Goal: Transaction & Acquisition: Purchase product/service

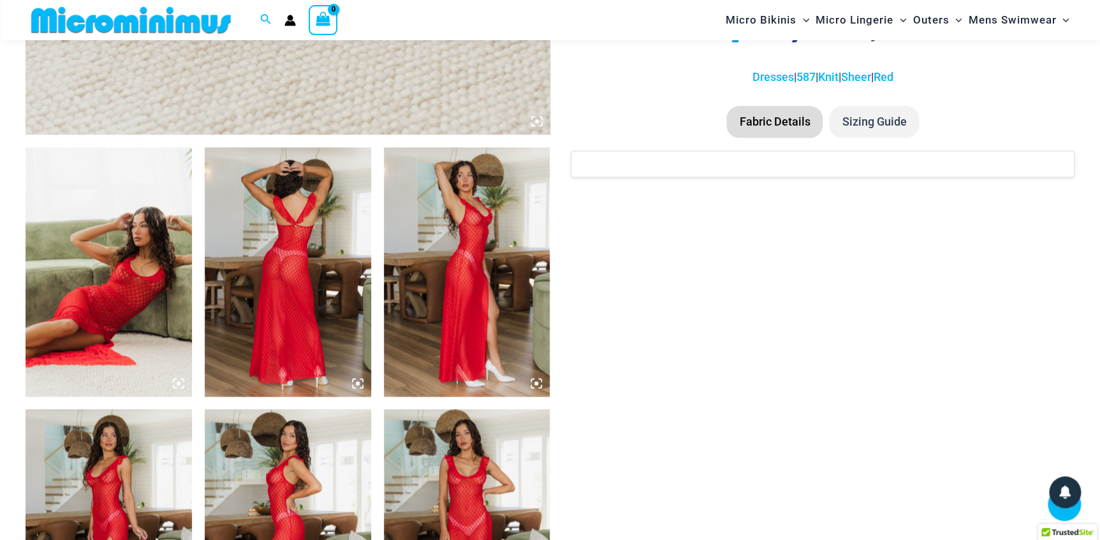
scroll to position [569, 0]
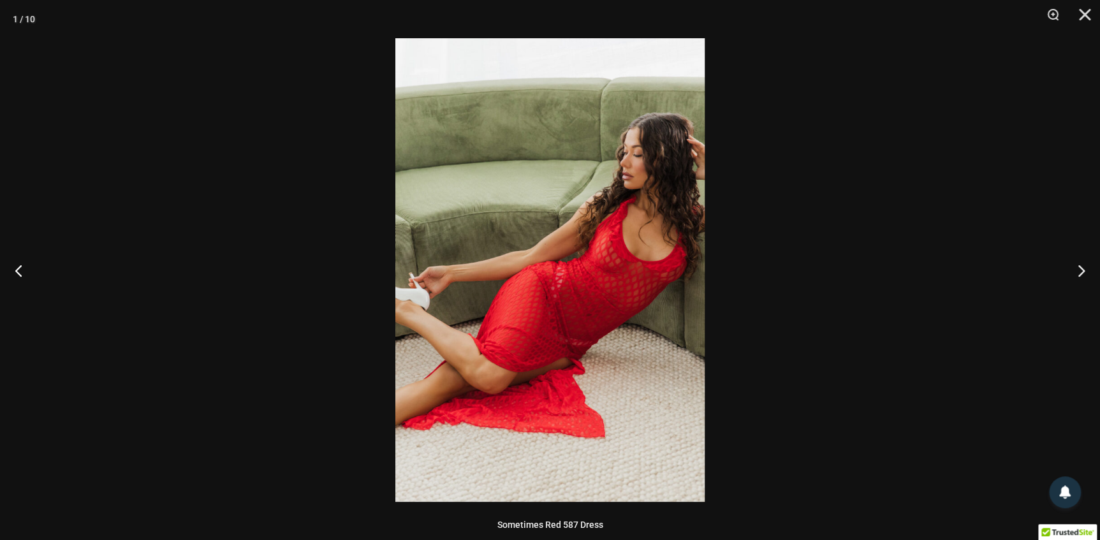
click at [605, 293] on img at bounding box center [549, 270] width 309 height 464
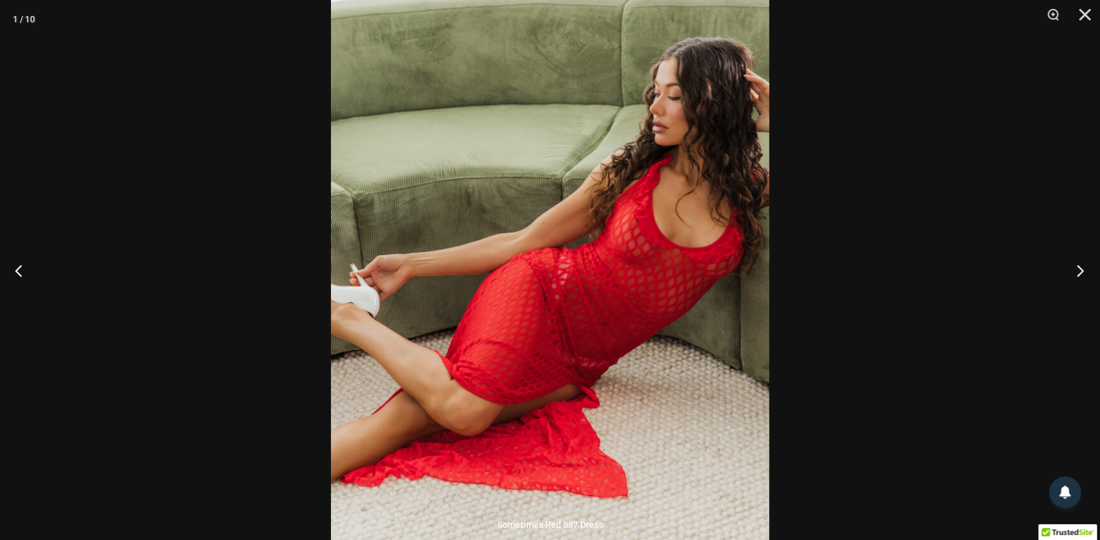
click at [1077, 268] on button "Next" at bounding box center [1076, 270] width 48 height 64
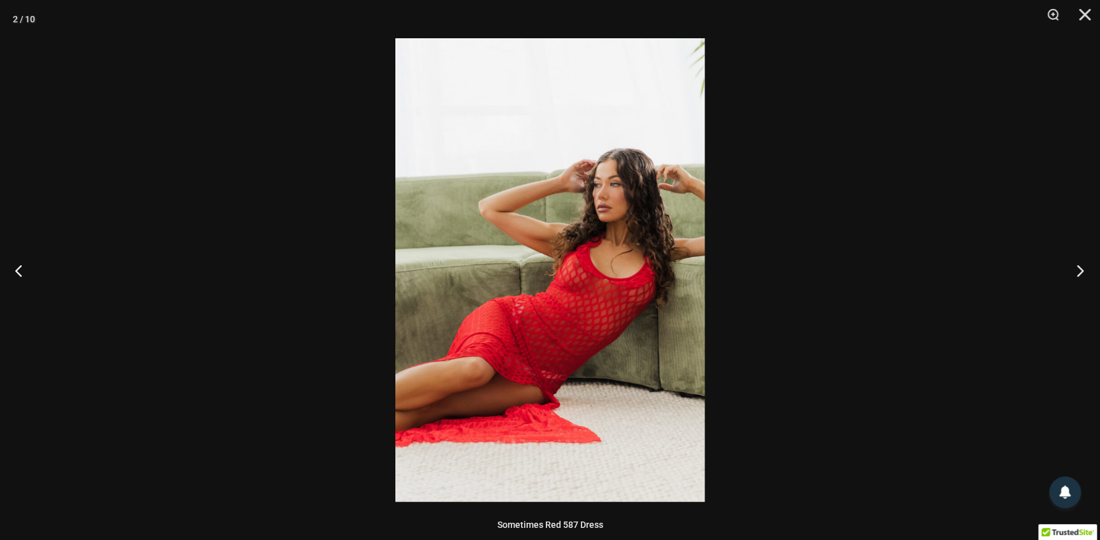
click at [1076, 269] on button "Next" at bounding box center [1076, 270] width 48 height 64
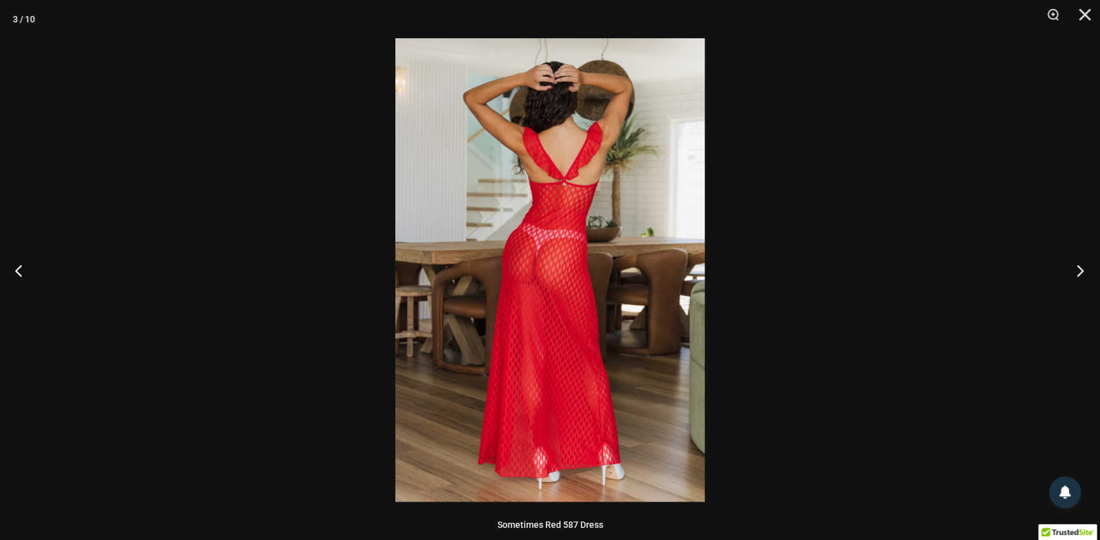
click at [1075, 269] on button "Next" at bounding box center [1076, 270] width 48 height 64
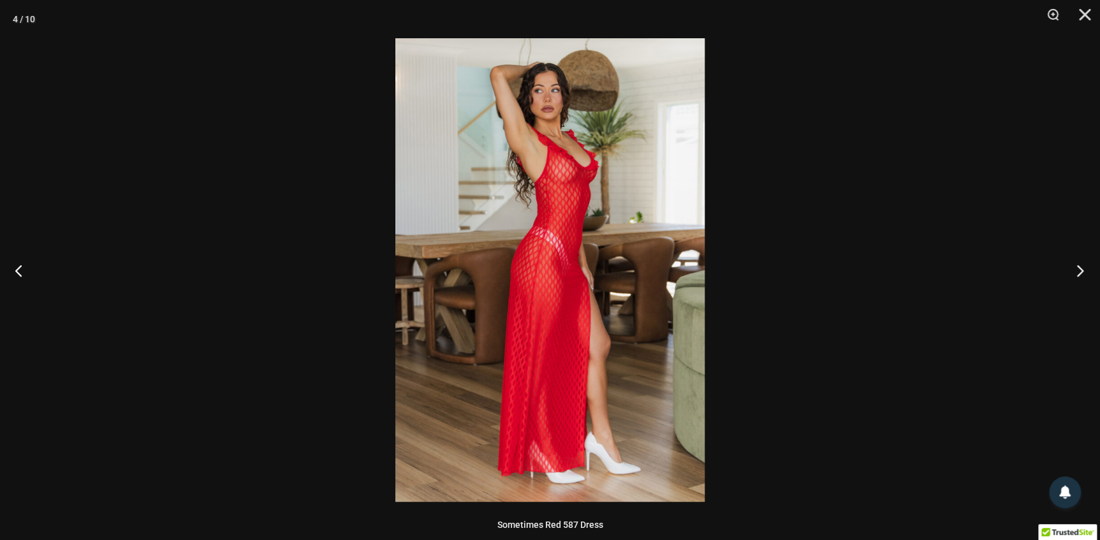
click at [1074, 269] on button "Next" at bounding box center [1076, 270] width 48 height 64
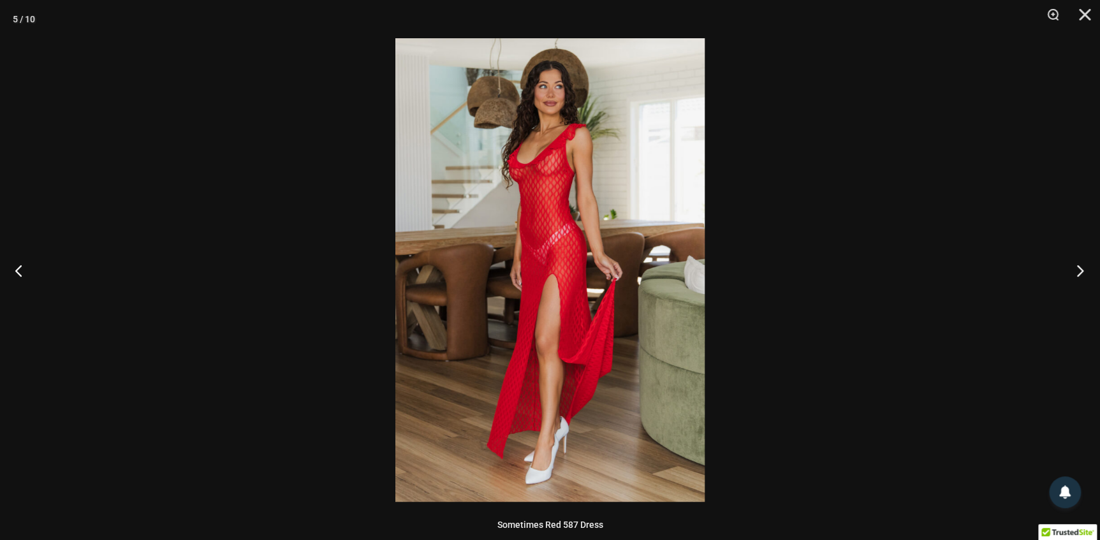
click at [1074, 269] on button "Next" at bounding box center [1076, 270] width 48 height 64
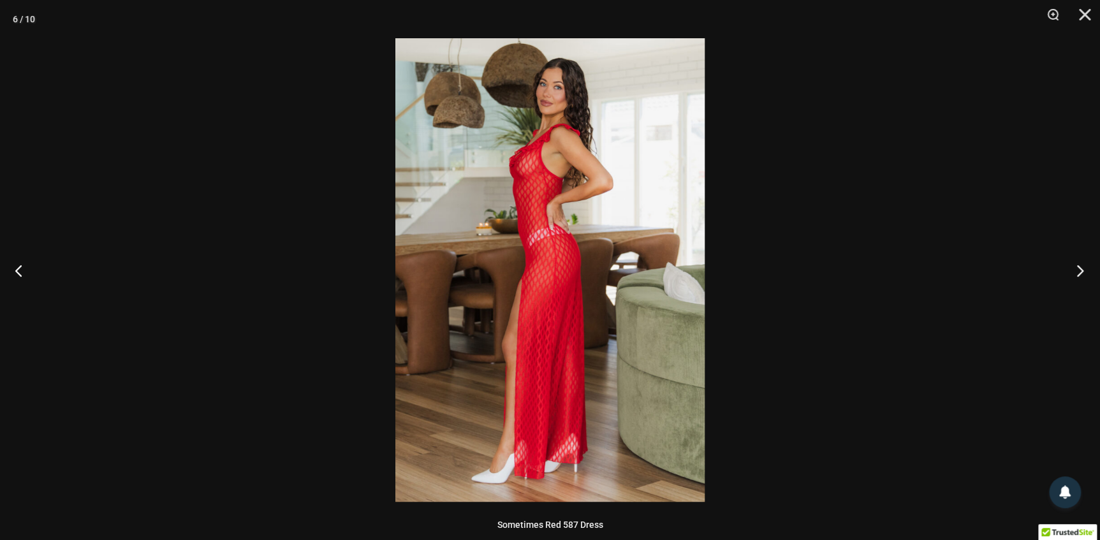
click at [1074, 269] on button "Next" at bounding box center [1076, 270] width 48 height 64
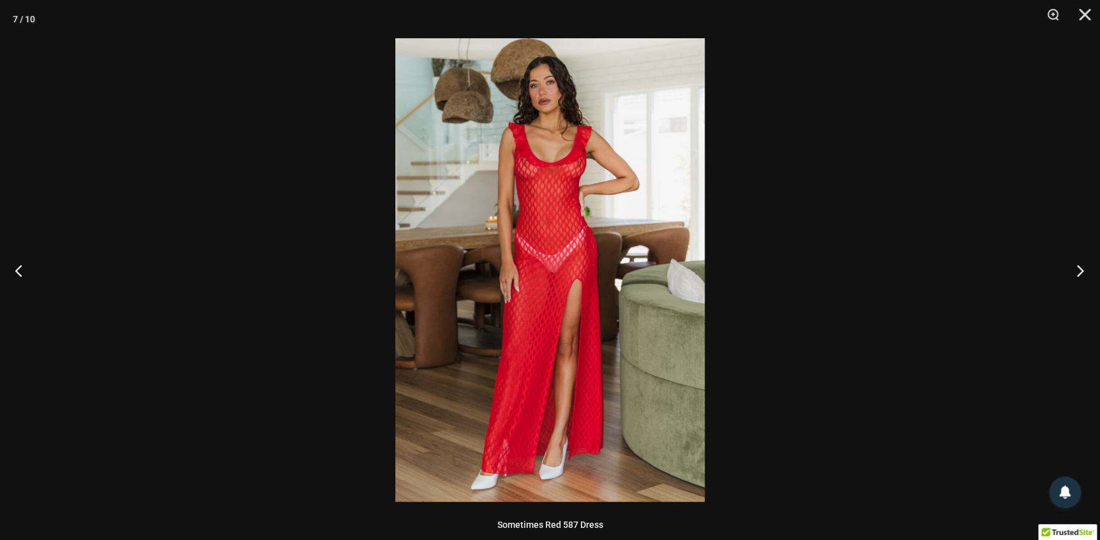
click at [1074, 269] on button "Next" at bounding box center [1076, 270] width 48 height 64
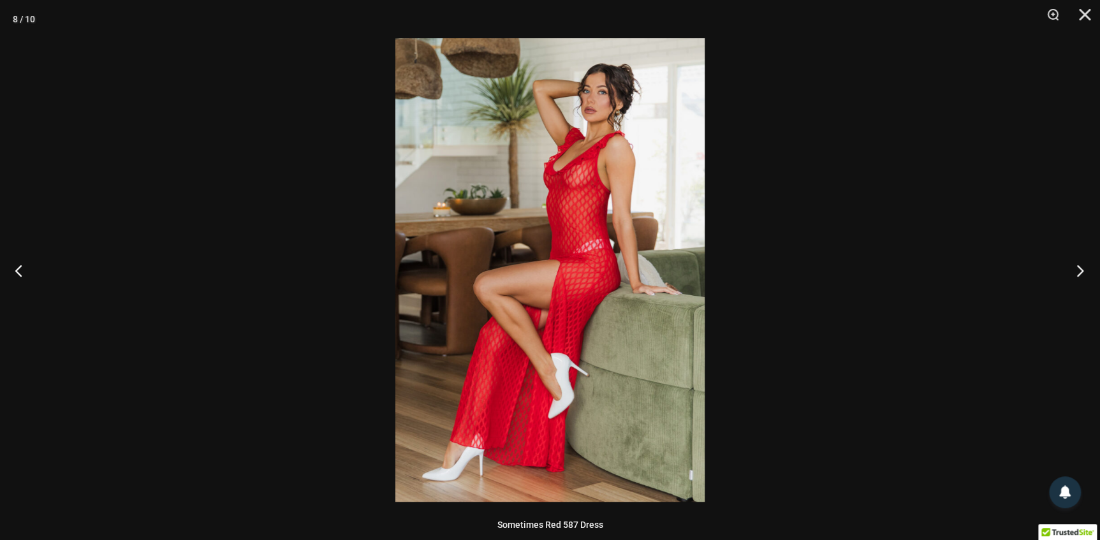
click at [1074, 269] on button "Next" at bounding box center [1076, 270] width 48 height 64
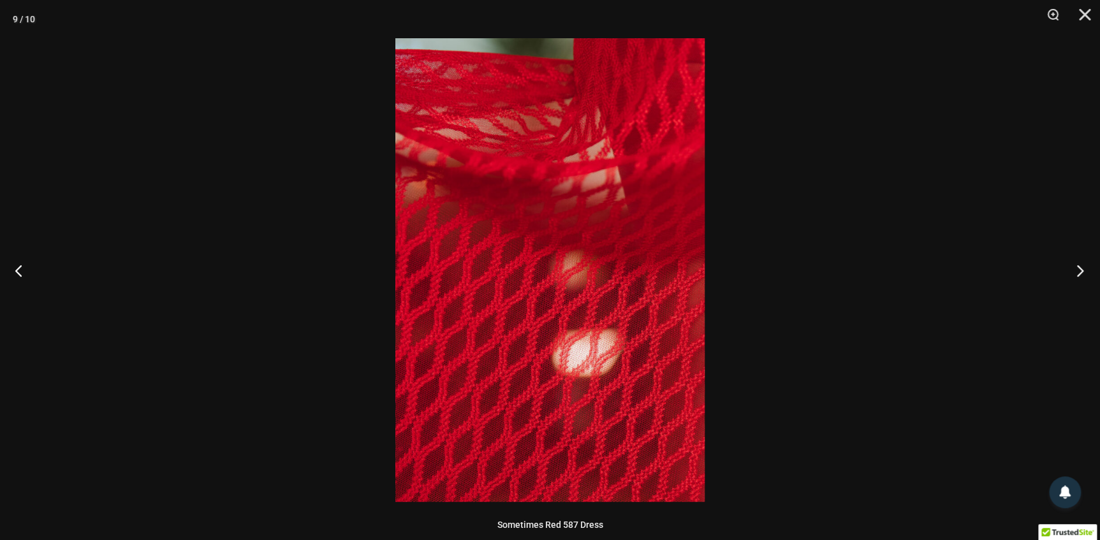
click at [1073, 269] on button "Next" at bounding box center [1076, 270] width 48 height 64
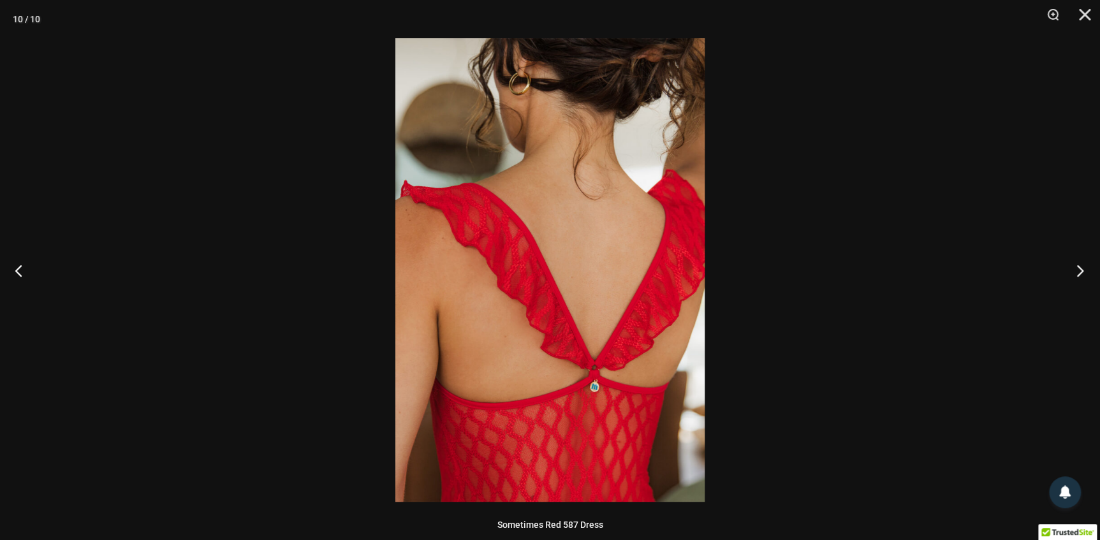
click at [1073, 269] on button "Next" at bounding box center [1076, 270] width 48 height 64
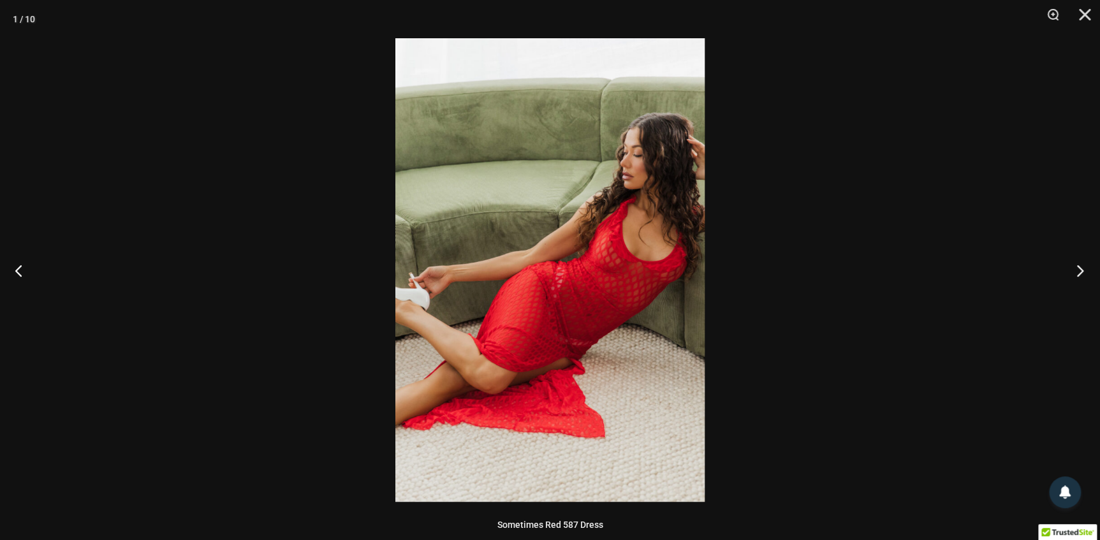
click at [1073, 269] on button "Next" at bounding box center [1076, 270] width 48 height 64
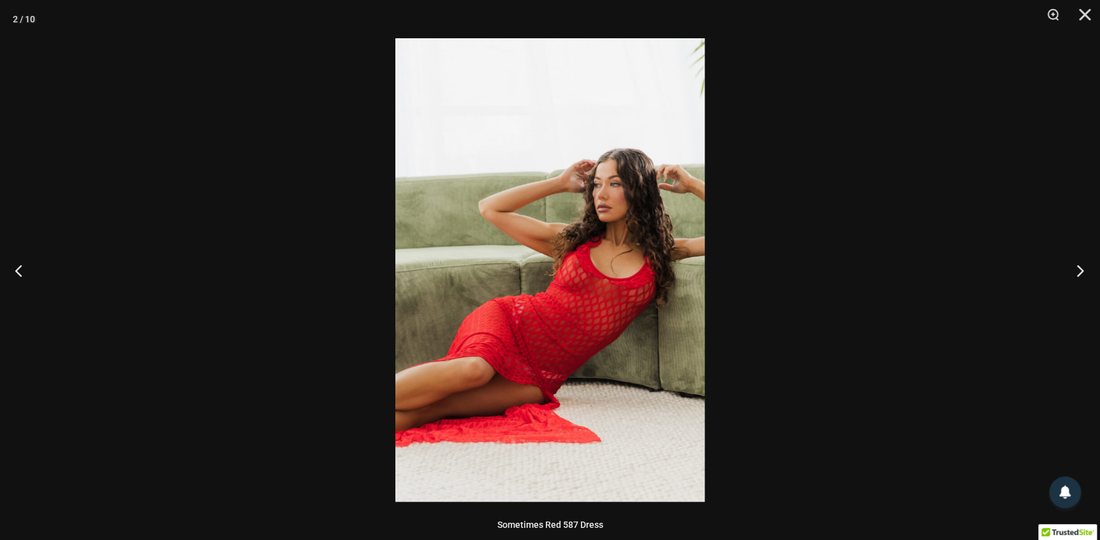
click at [1073, 269] on button "Next" at bounding box center [1076, 270] width 48 height 64
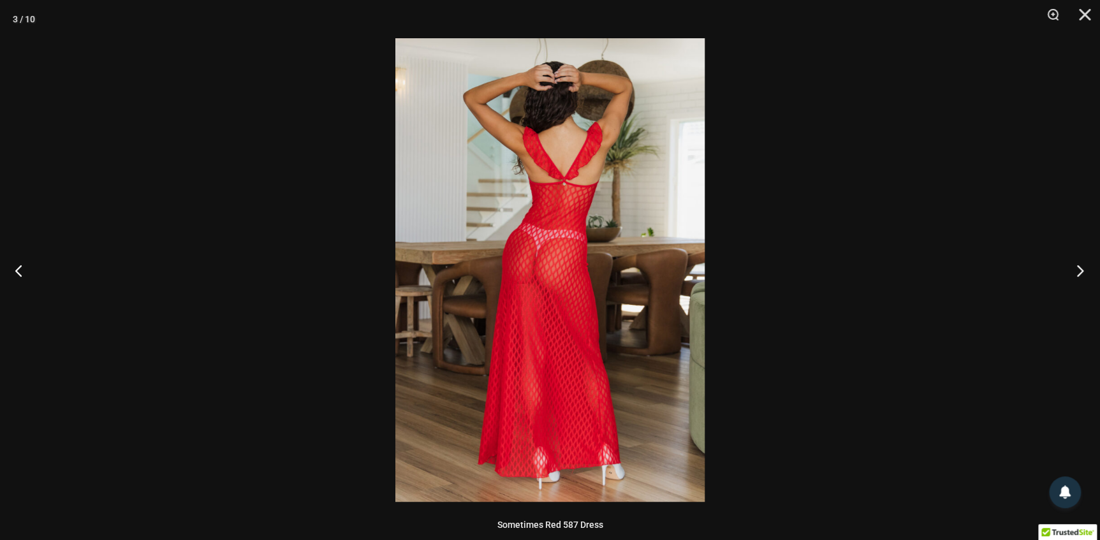
click at [1071, 270] on button "Next" at bounding box center [1076, 270] width 48 height 64
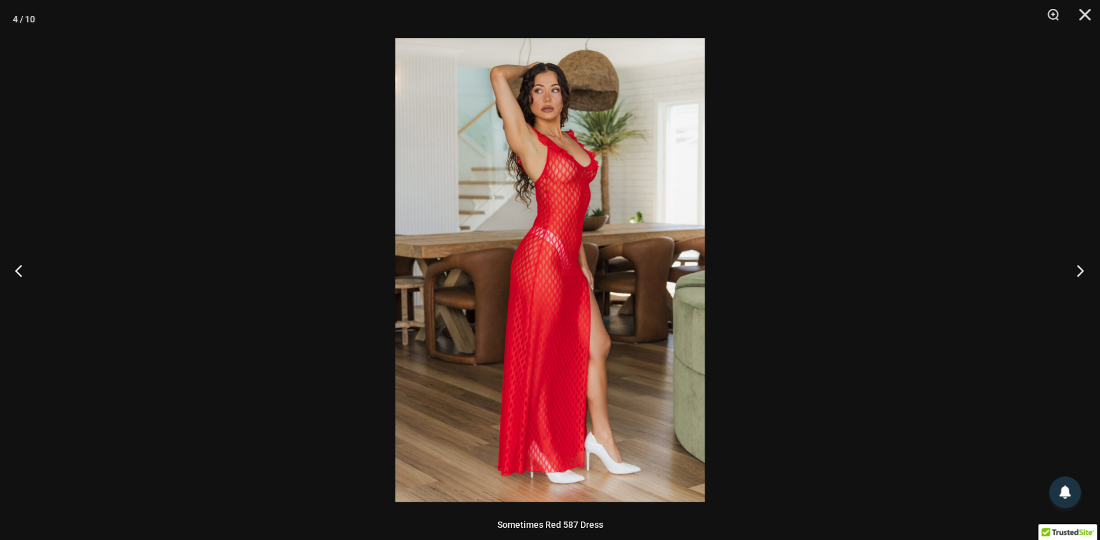
click at [1071, 270] on button "Next" at bounding box center [1076, 270] width 48 height 64
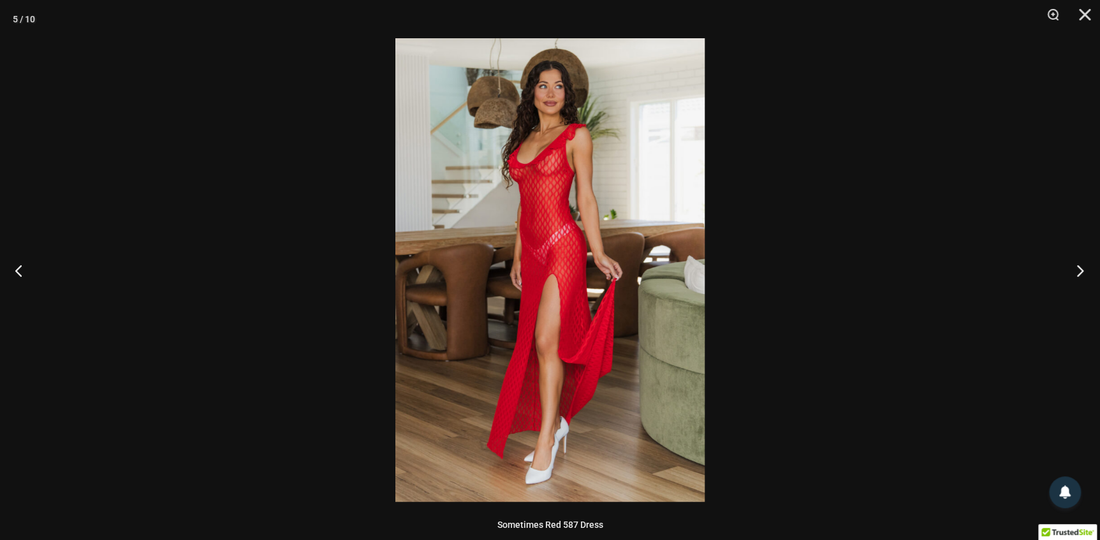
click at [1071, 270] on button "Next" at bounding box center [1076, 270] width 48 height 64
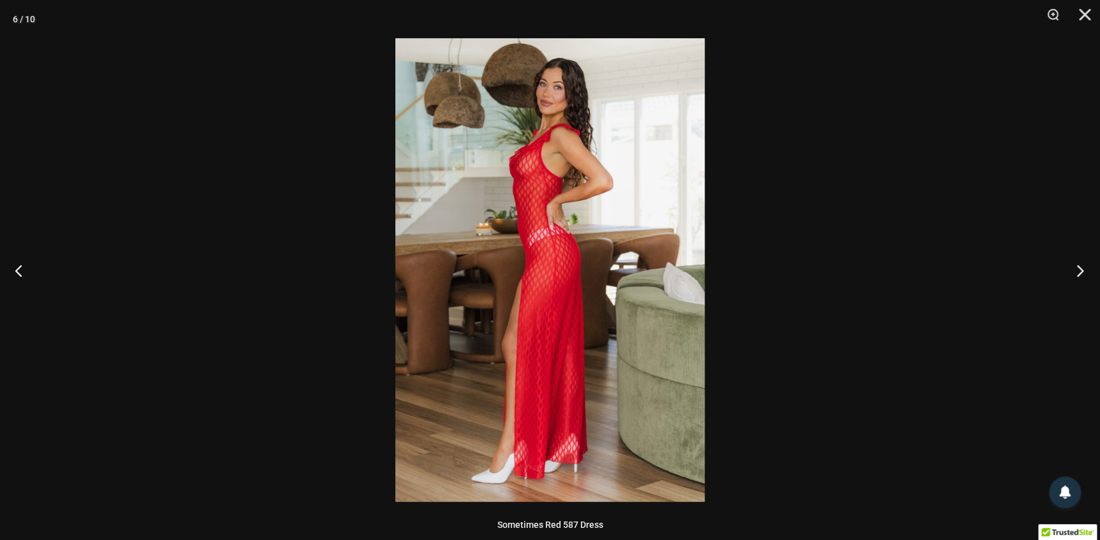
click at [1070, 270] on button "Next" at bounding box center [1076, 270] width 48 height 64
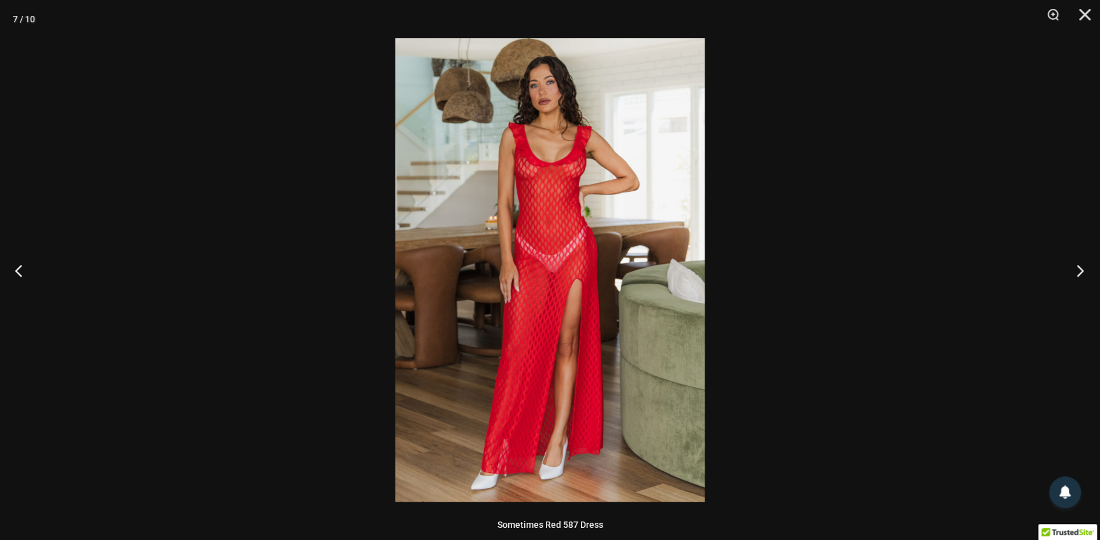
click at [1070, 270] on button "Next" at bounding box center [1076, 270] width 48 height 64
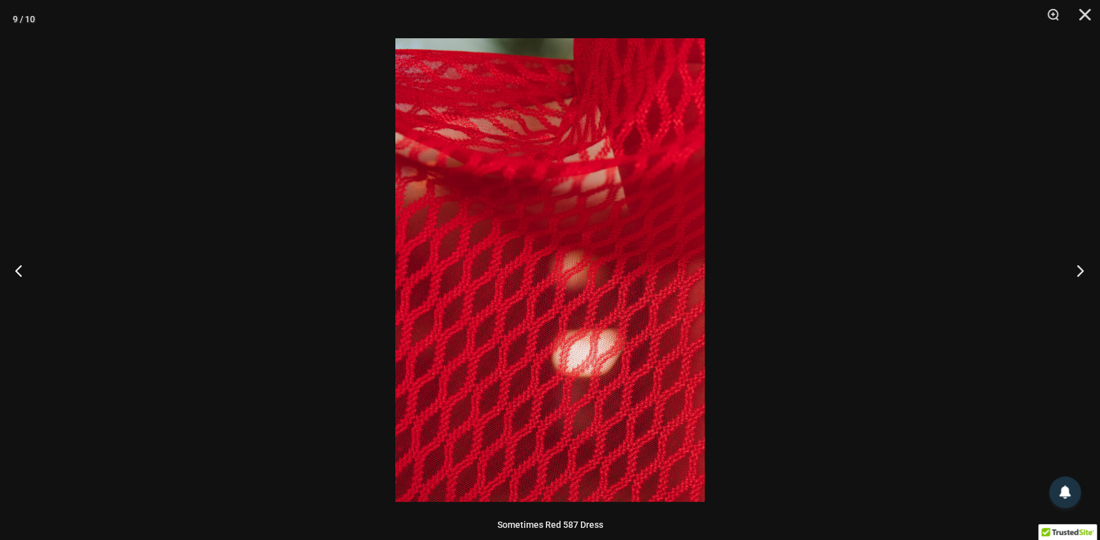
click at [1069, 271] on button "Next" at bounding box center [1076, 270] width 48 height 64
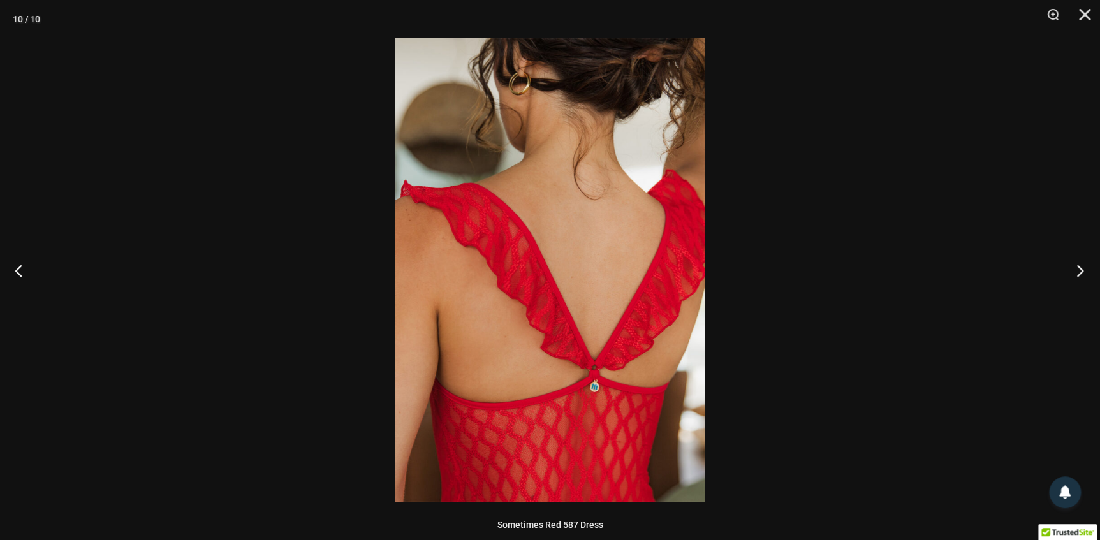
click at [1069, 271] on button "Next" at bounding box center [1076, 270] width 48 height 64
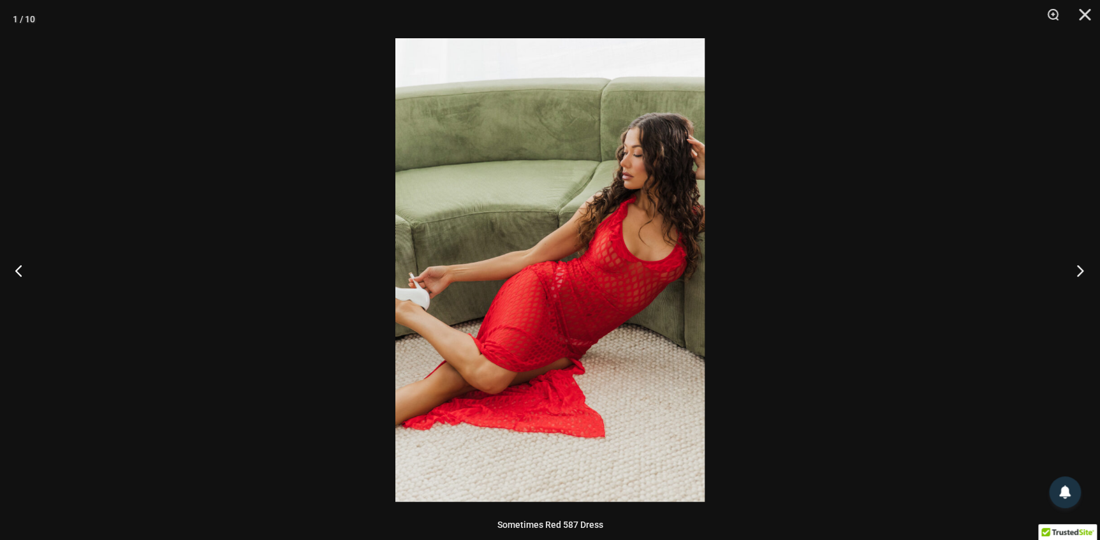
click at [1069, 271] on button "Next" at bounding box center [1076, 270] width 48 height 64
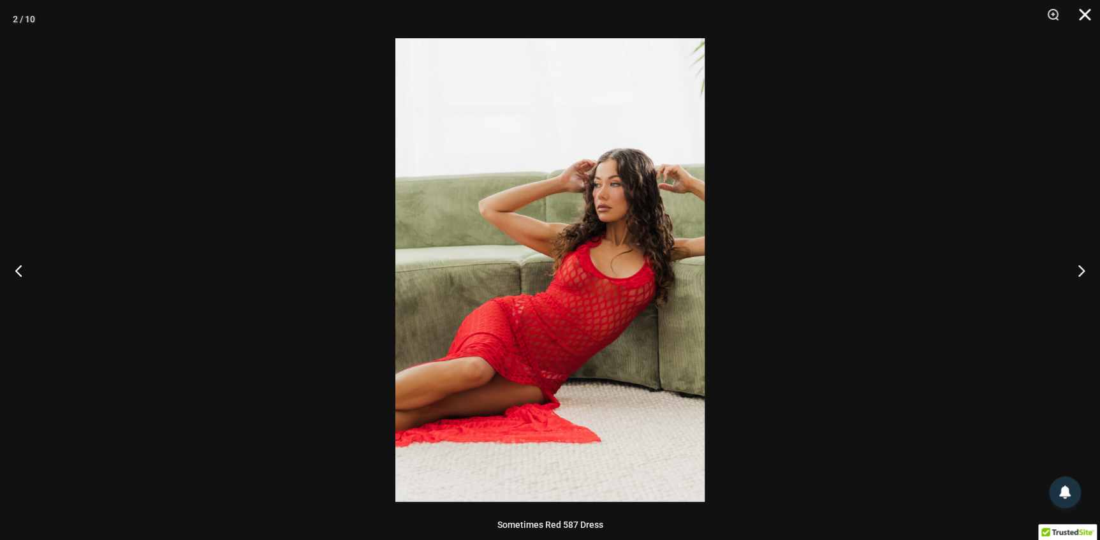
click at [1079, 15] on button "Close" at bounding box center [1080, 19] width 32 height 38
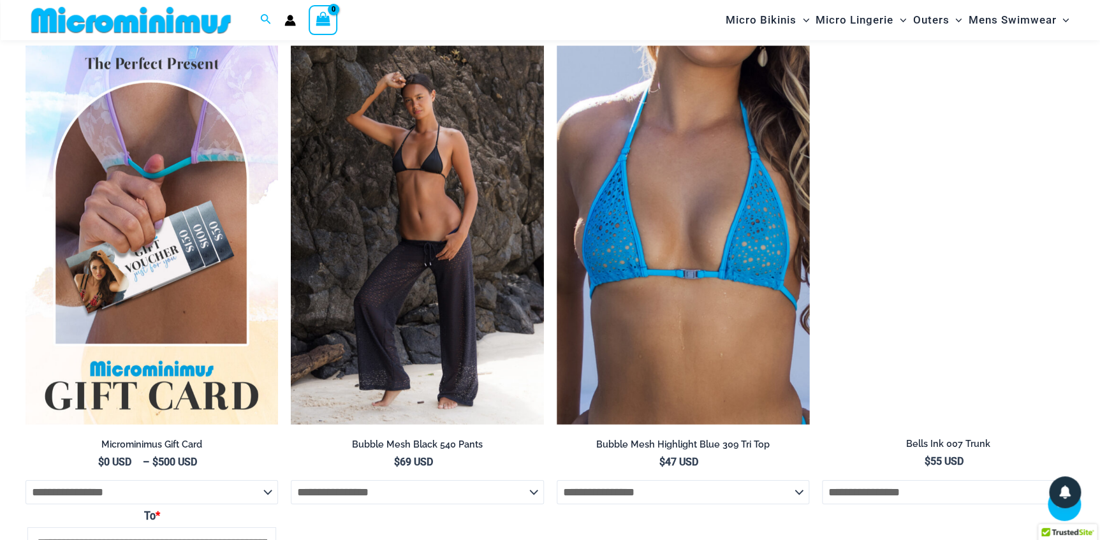
scroll to position [1671, 0]
